Goal: Find specific page/section: Find specific page/section

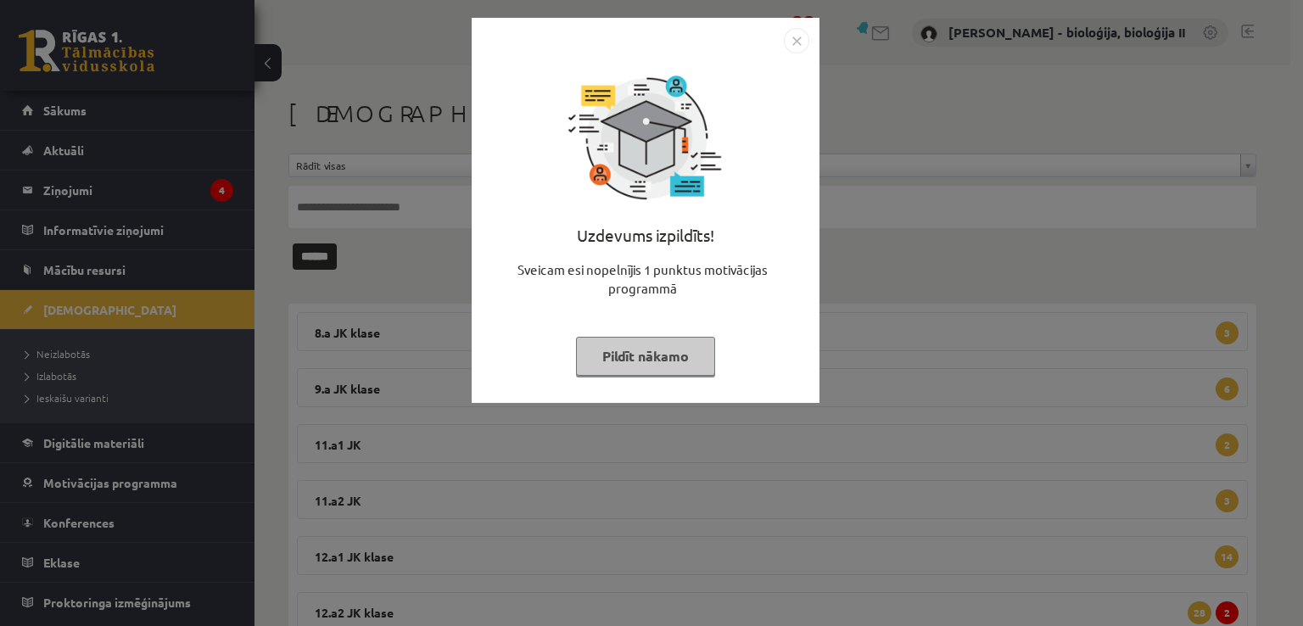
click at [669, 365] on button "Pildīt nākamo" at bounding box center [645, 356] width 139 height 39
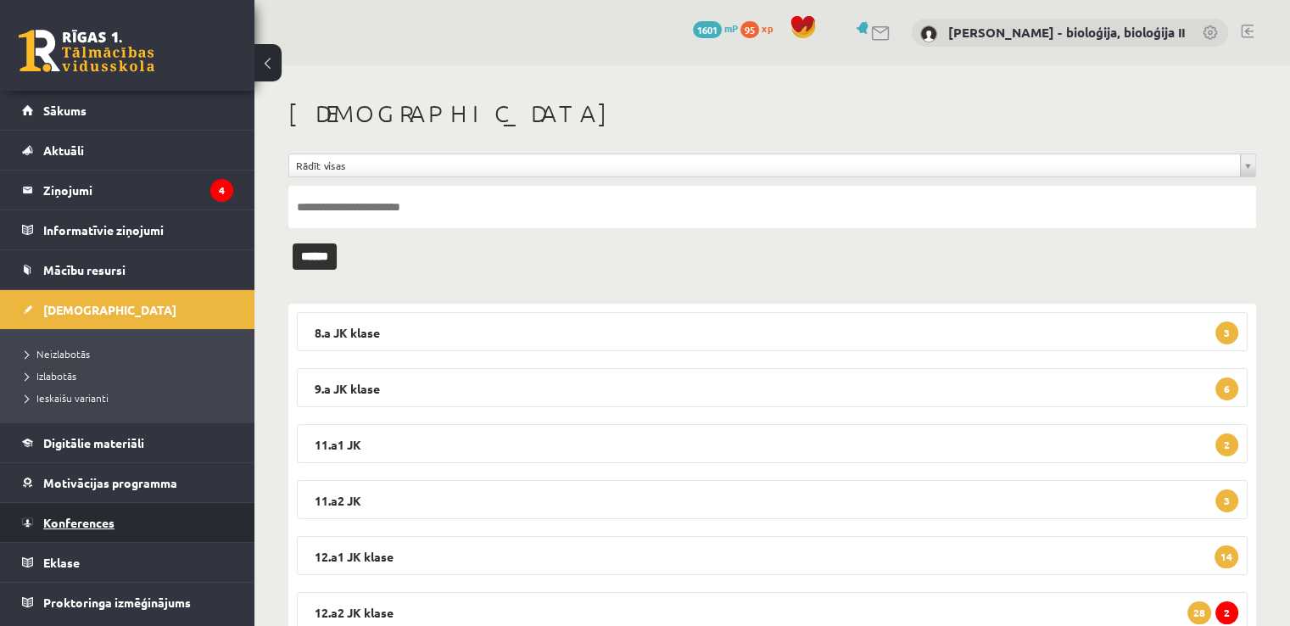
click at [86, 526] on span "Konferences" at bounding box center [78, 522] width 71 height 15
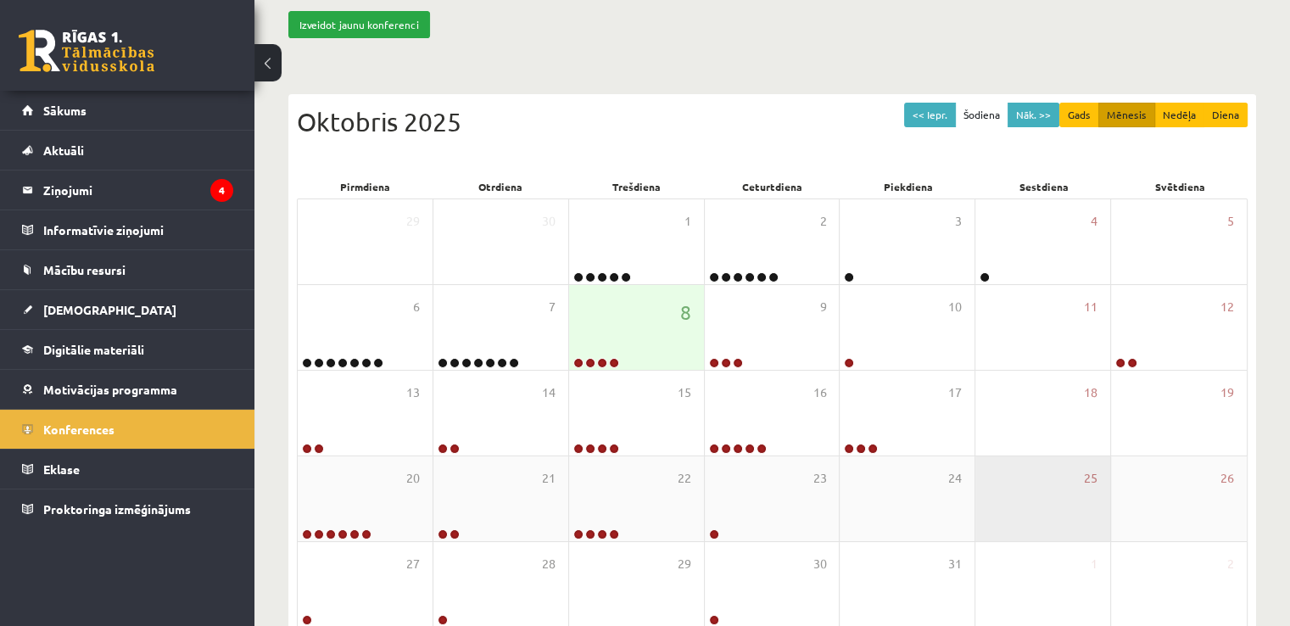
scroll to position [170, 0]
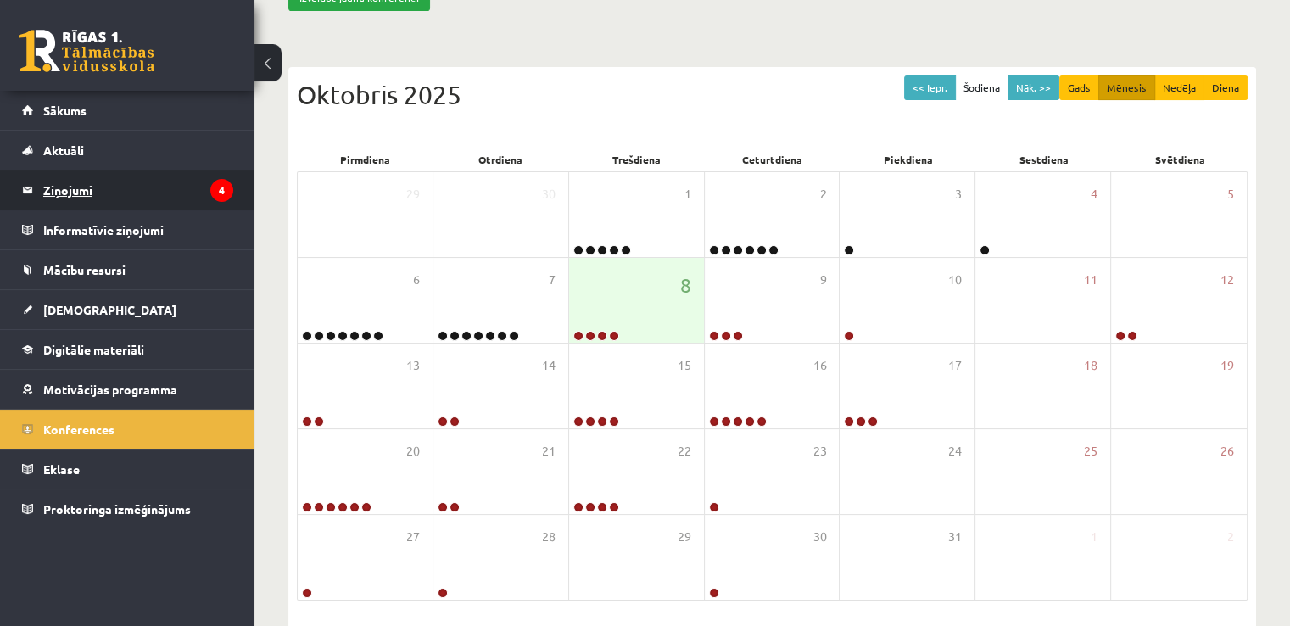
click at [61, 188] on legend "Ziņojumi 4" at bounding box center [138, 190] width 190 height 39
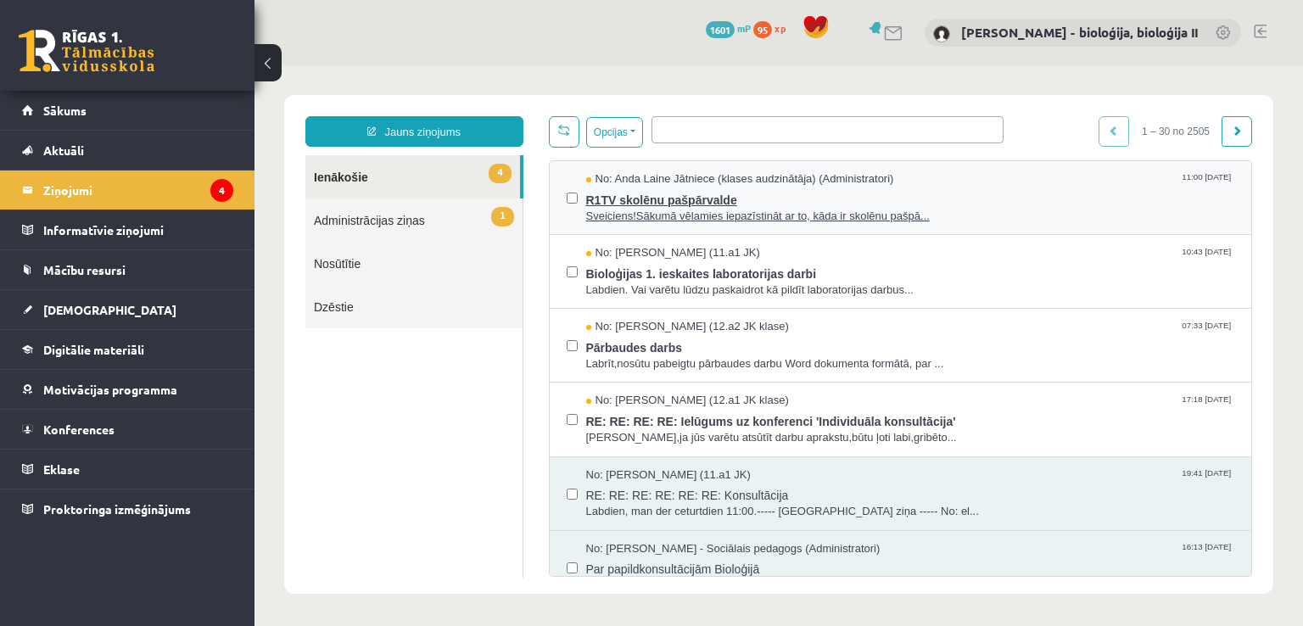
click at [943, 188] on span "R1TV skolēnu pašpārvalde" at bounding box center [910, 198] width 649 height 21
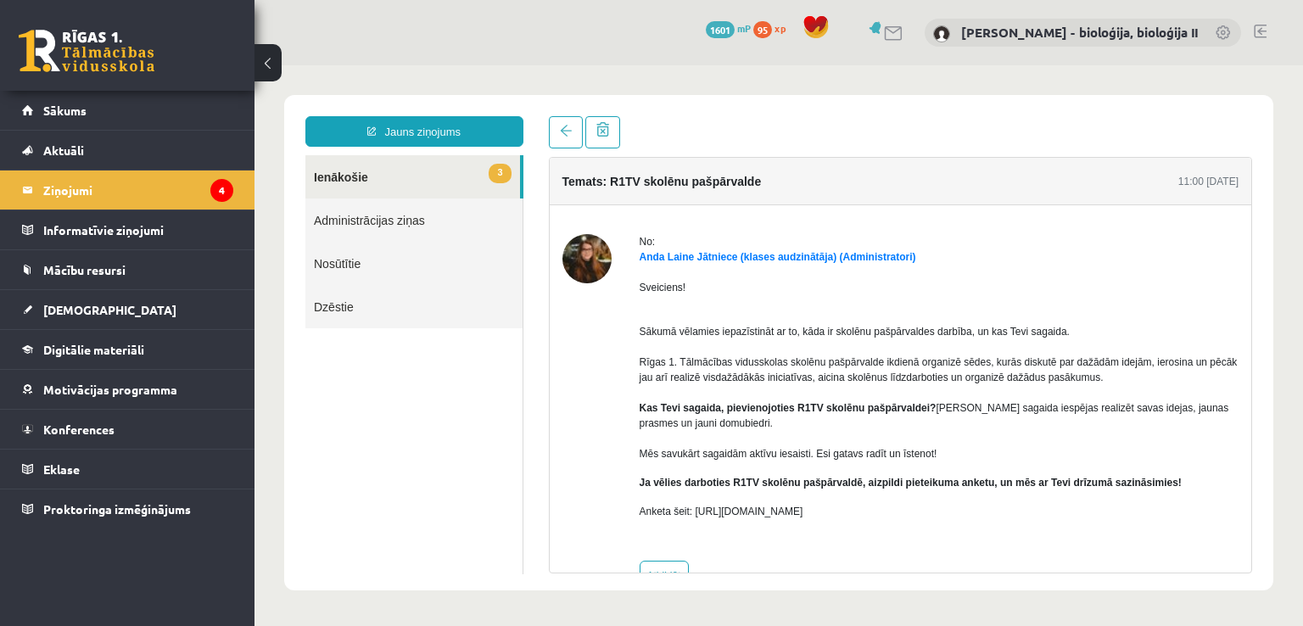
click at [344, 177] on link "3 Ienākošie" at bounding box center [412, 176] width 215 height 43
